Goal: Check status

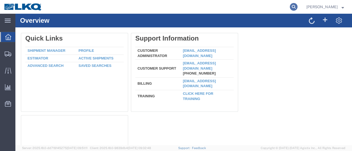
click at [297, 6] on icon at bounding box center [294, 7] width 8 height 8
type input "56453606"
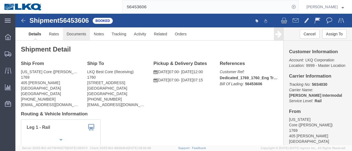
click link "Documents"
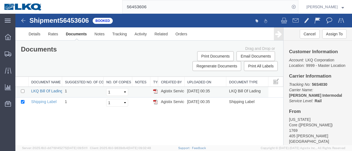
click at [53, 91] on link "LKQ Bill Of Lading" at bounding box center [47, 91] width 32 height 4
